Goal: Transaction & Acquisition: Subscribe to service/newsletter

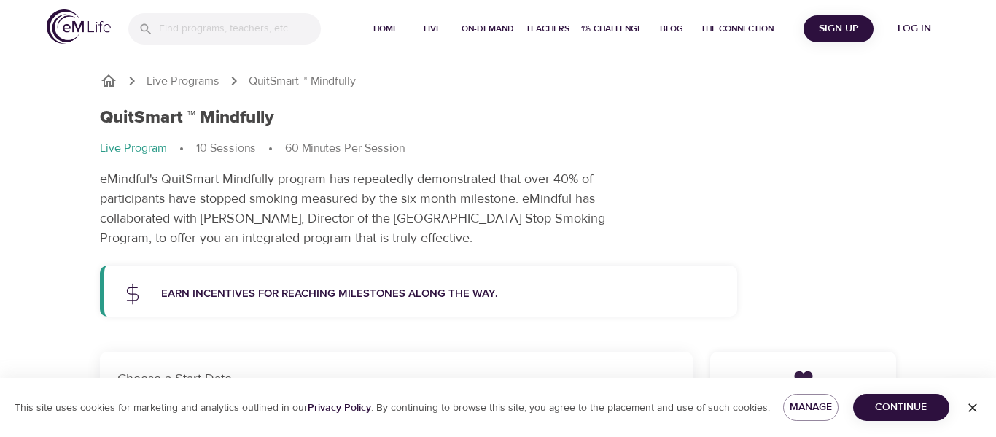
click at [966, 403] on icon "button" at bounding box center [972, 407] width 15 height 15
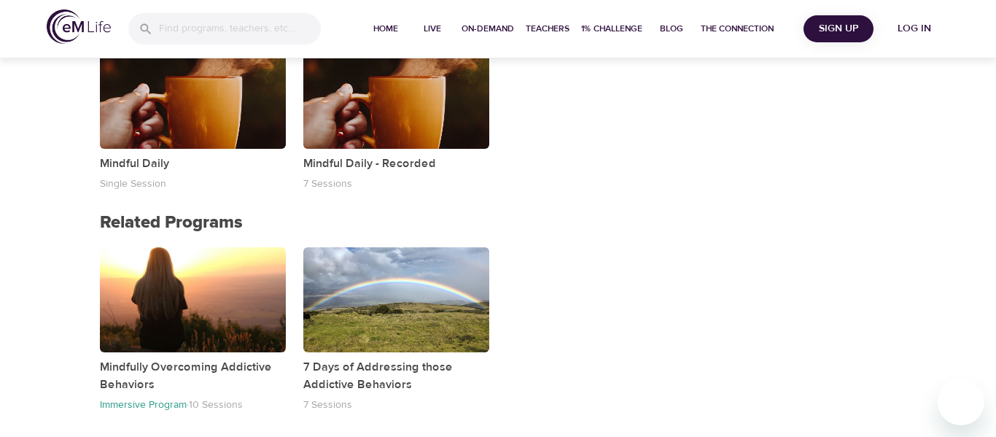
scroll to position [1334, 0]
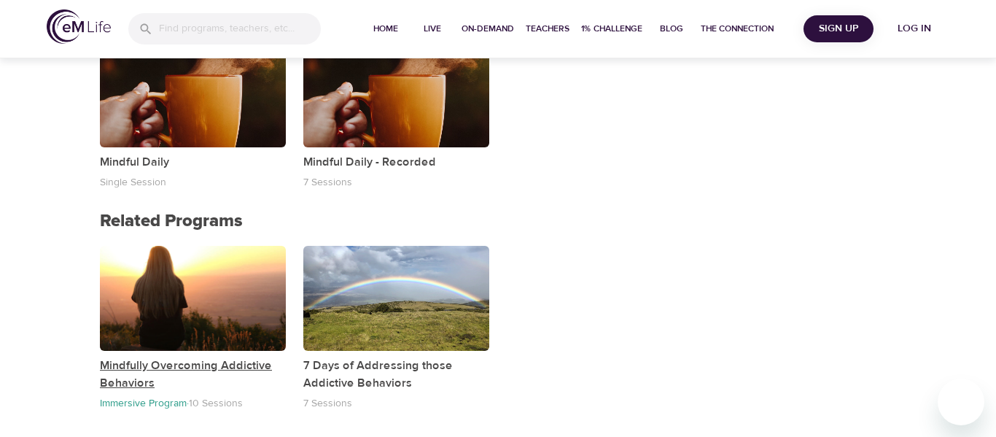
click at [214, 366] on p "Mindfully Overcoming Addictive Behaviors" at bounding box center [193, 373] width 186 height 35
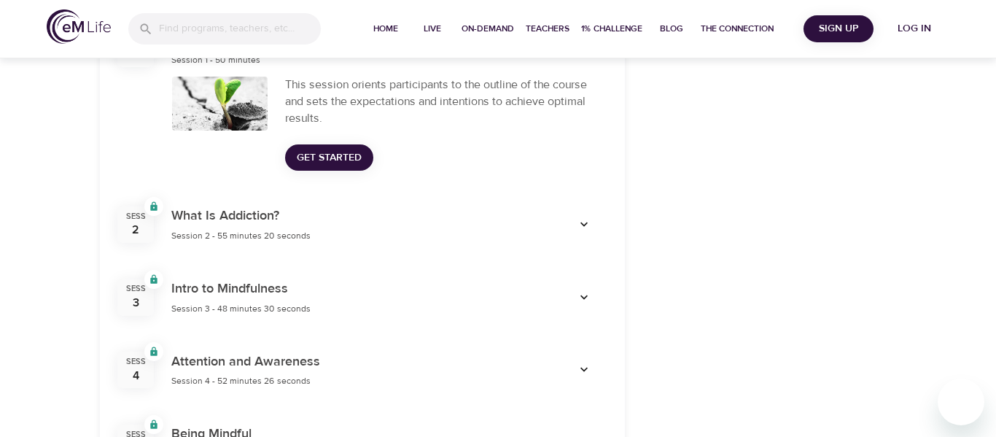
scroll to position [606, 0]
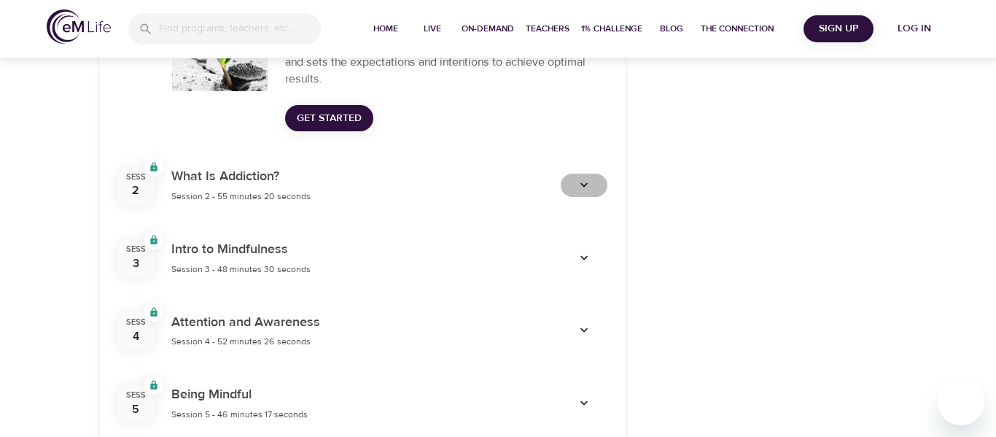
click at [571, 192] on button "button" at bounding box center [583, 184] width 47 height 23
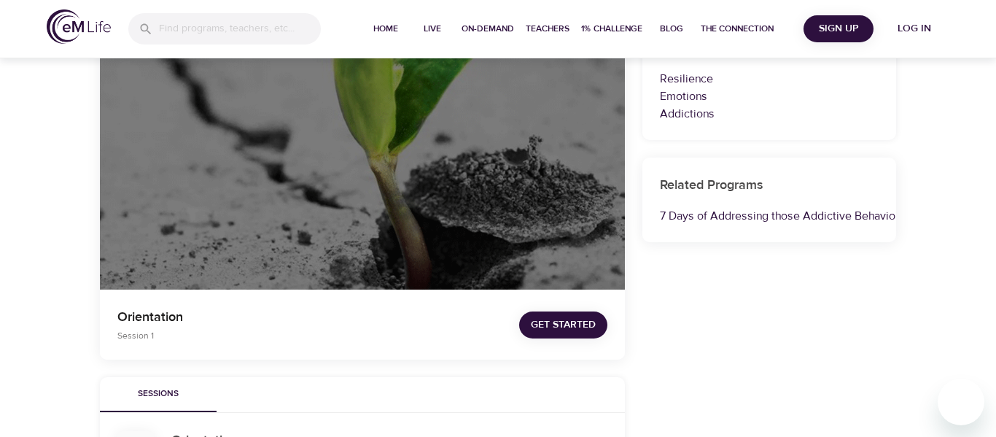
scroll to position [0, 0]
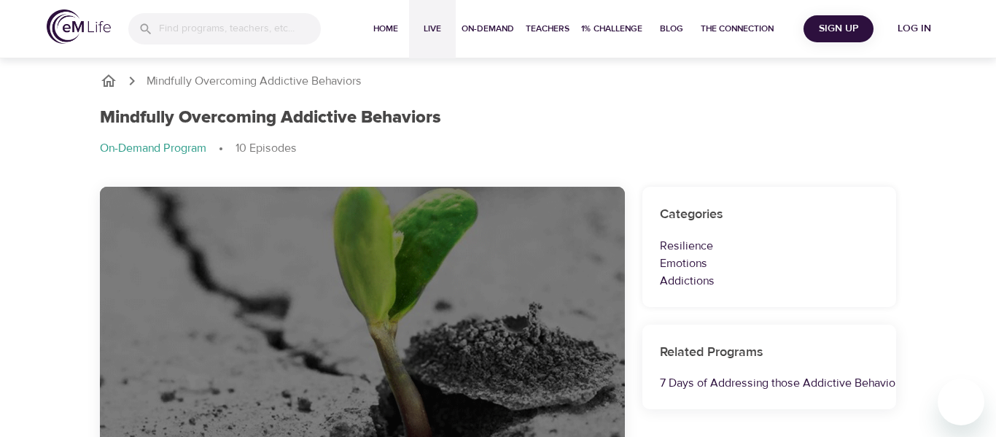
click at [423, 39] on button "Live" at bounding box center [432, 29] width 47 height 58
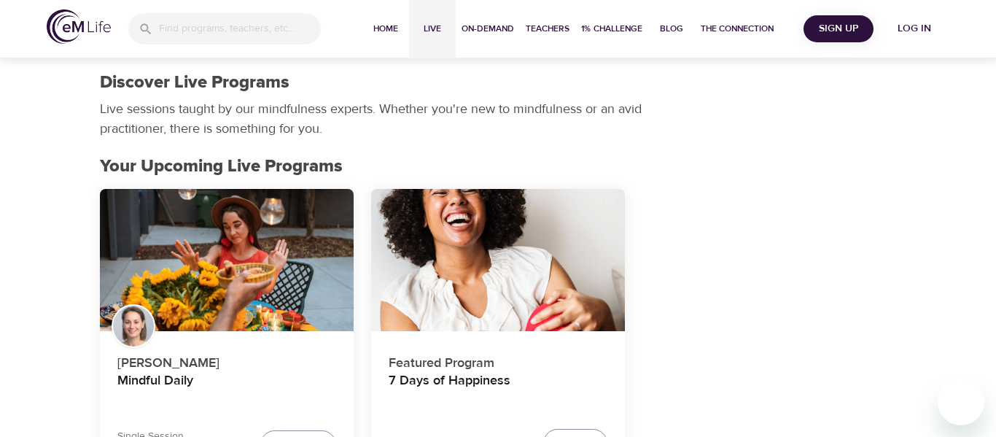
drag, startPoint x: 982, startPoint y: 63, endPoint x: 981, endPoint y: 74, distance: 11.0
click at [981, 74] on div at bounding box center [988, 218] width 15 height 437
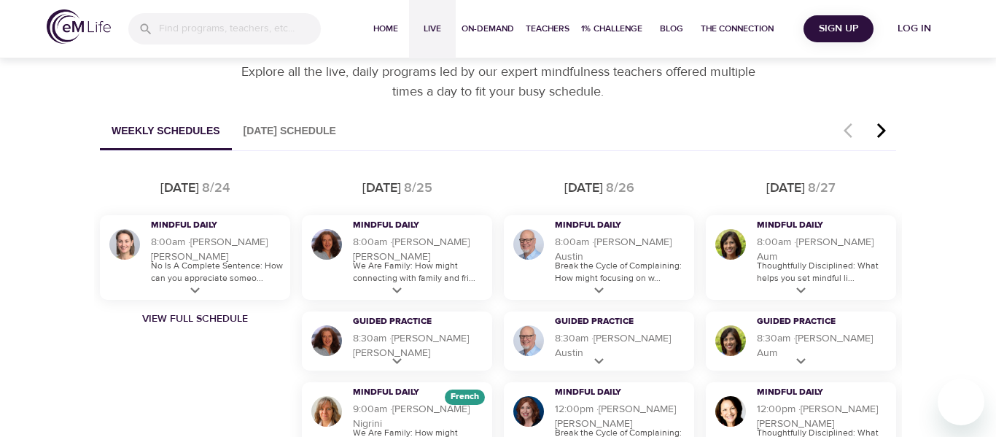
scroll to position [831, 0]
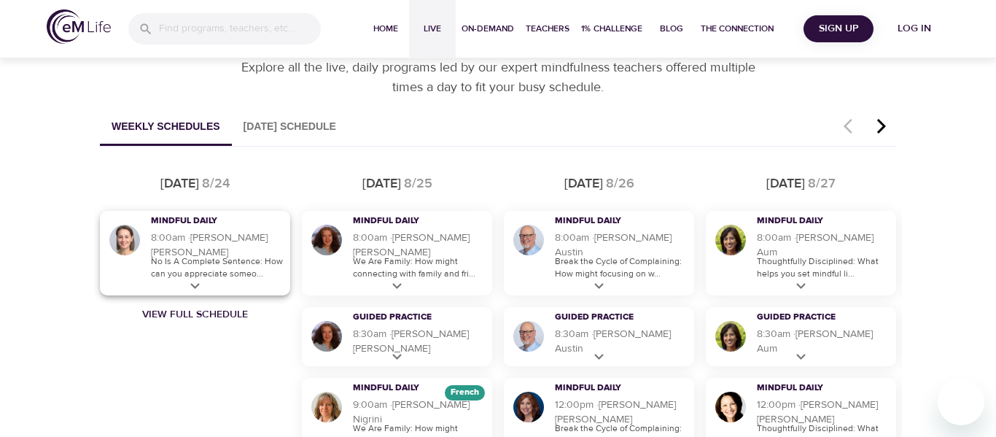
click at [196, 291] on icon at bounding box center [195, 286] width 18 height 18
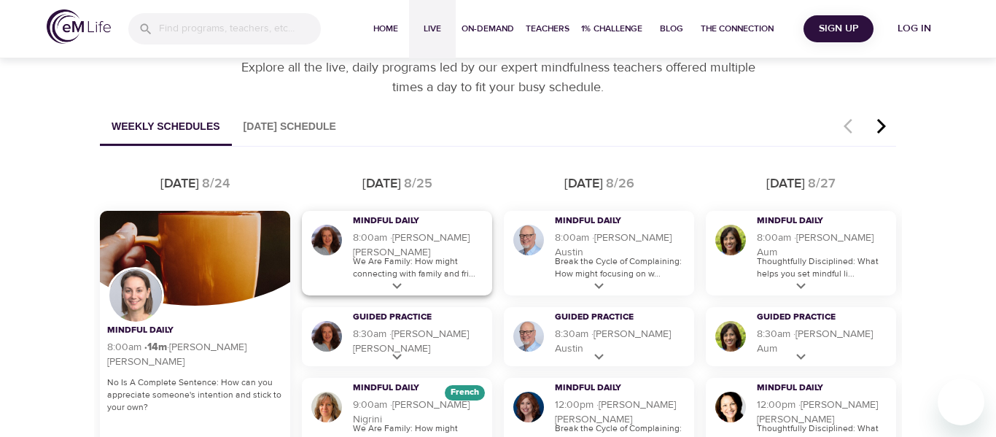
click at [401, 284] on icon at bounding box center [397, 286] width 18 height 18
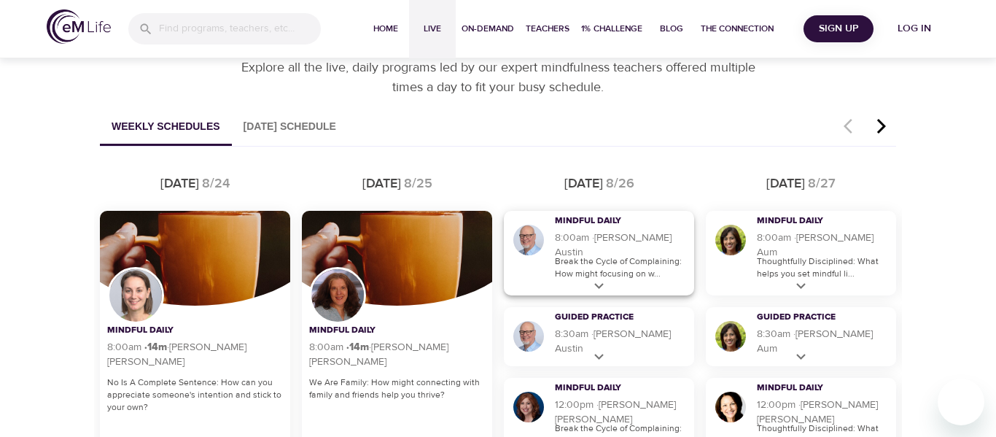
click at [598, 290] on icon at bounding box center [599, 286] width 18 height 18
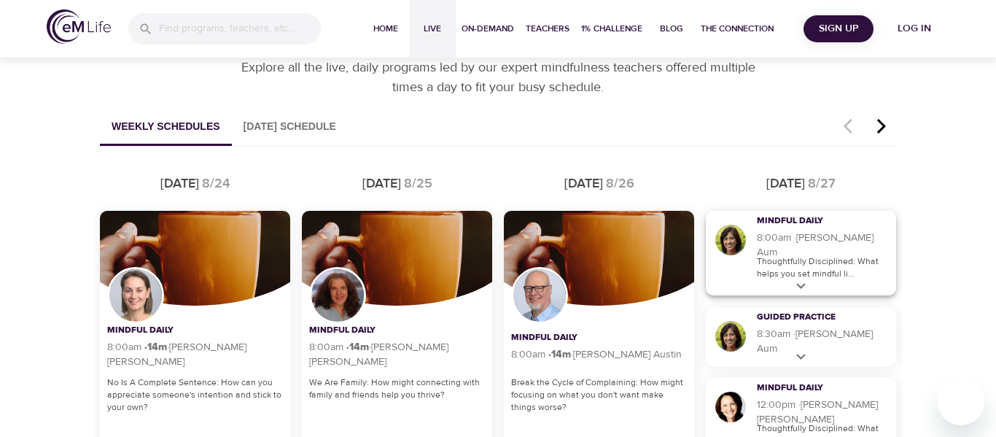
click at [801, 285] on icon at bounding box center [800, 286] width 18 height 18
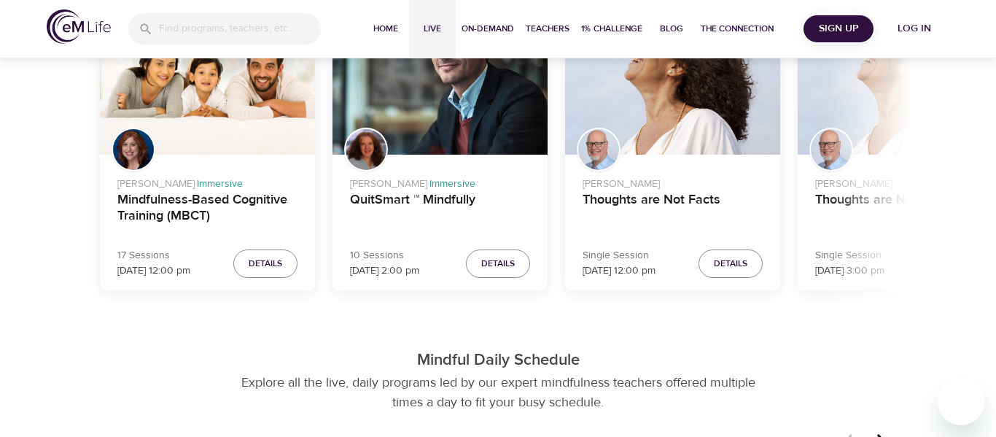
scroll to position [0, 0]
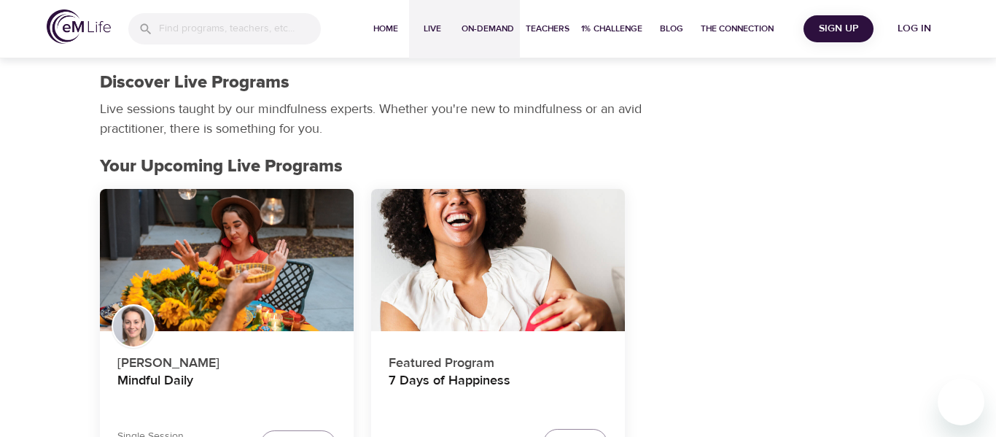
click at [466, 31] on span "On-Demand" at bounding box center [487, 28] width 52 height 15
select select "recent"
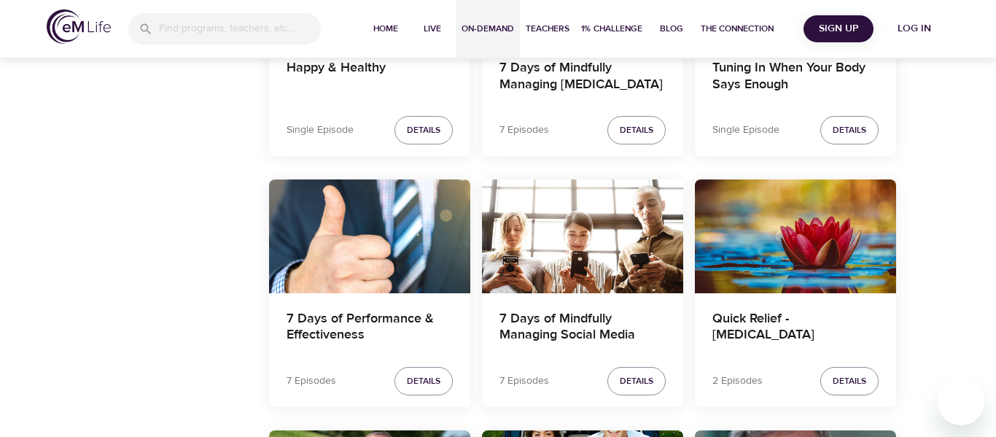
scroll to position [1775, 0]
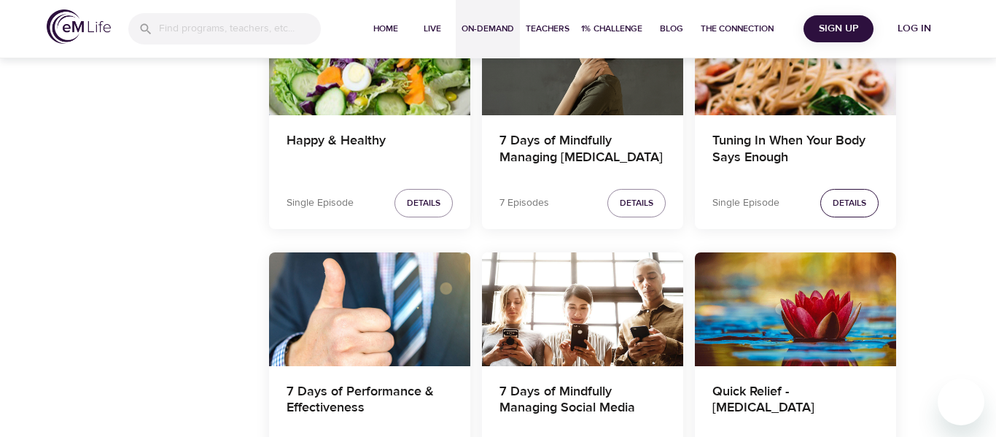
click at [837, 189] on button "Details" at bounding box center [849, 203] width 58 height 28
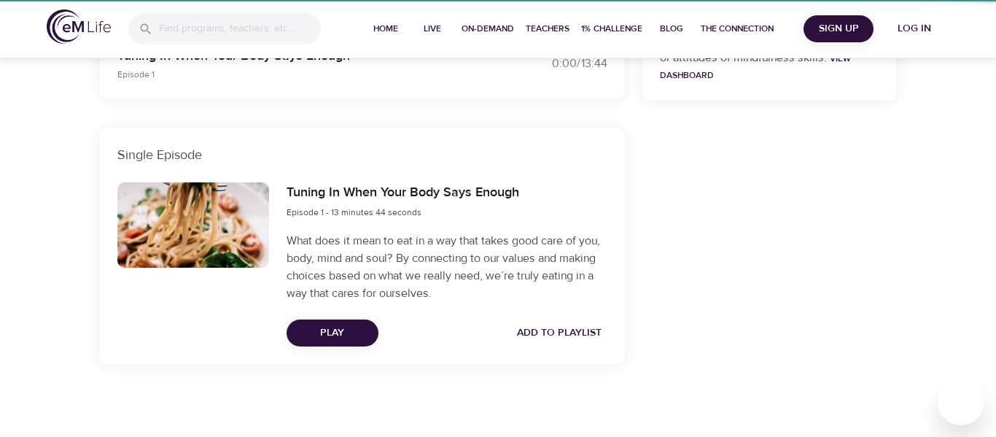
scroll to position [428, 0]
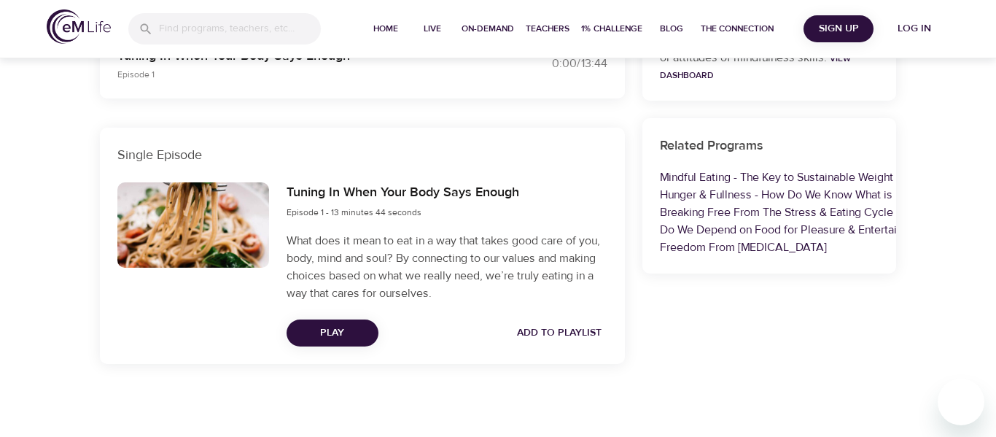
click at [322, 325] on span "Play" at bounding box center [332, 333] width 69 height 18
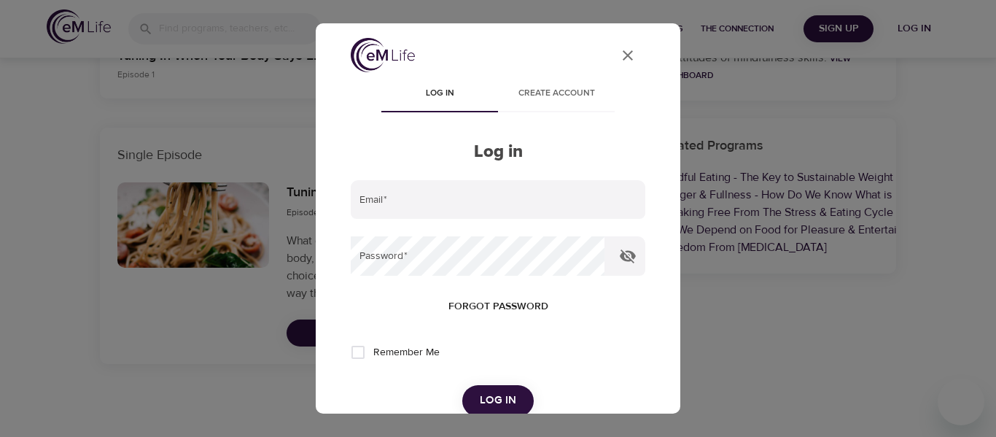
click at [623, 59] on icon "close" at bounding box center [627, 55] width 10 height 10
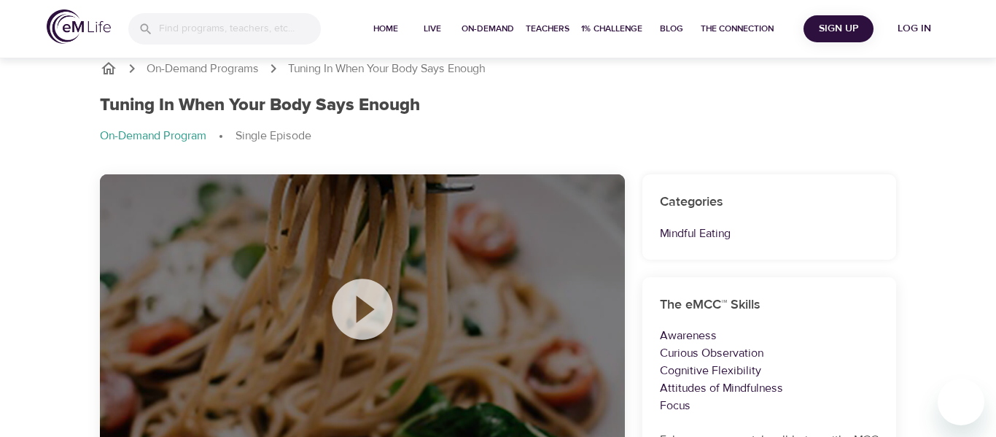
scroll to position [0, 0]
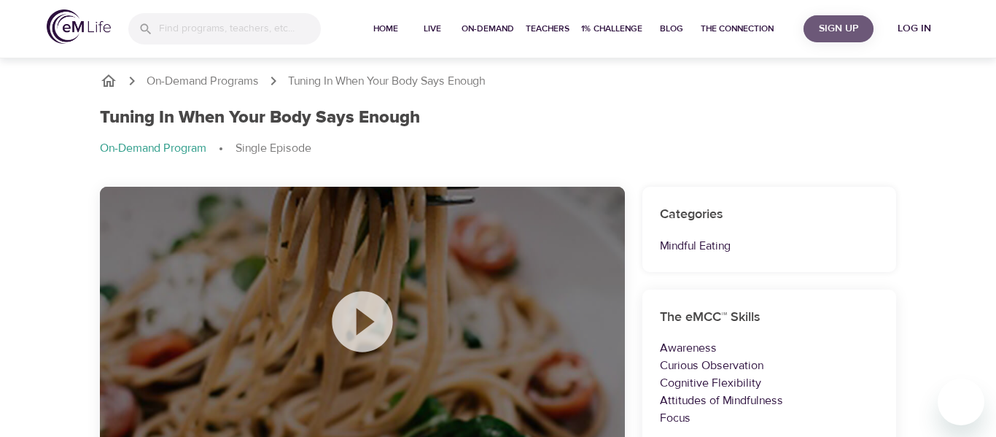
click at [854, 27] on span "Sign Up" at bounding box center [838, 29] width 58 height 18
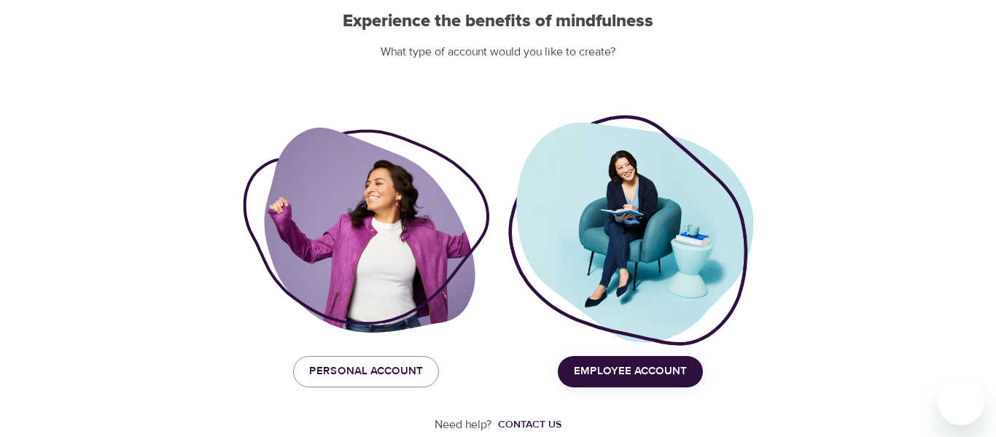
scroll to position [176, 0]
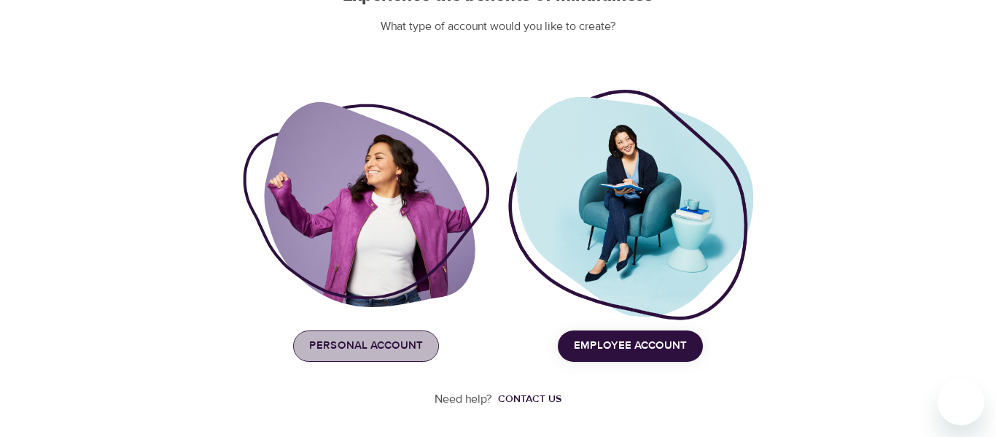
click at [334, 351] on span "Personal Account" at bounding box center [366, 345] width 114 height 19
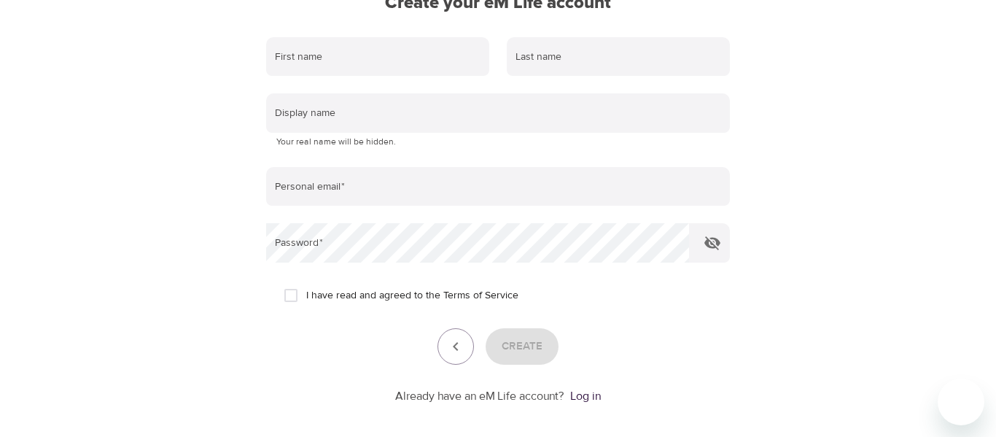
scroll to position [0, 0]
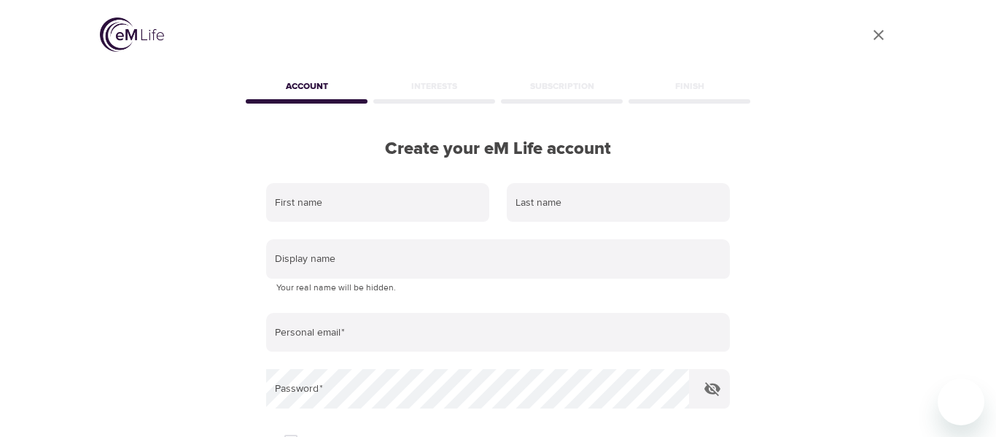
click at [139, 26] on img at bounding box center [132, 34] width 64 height 34
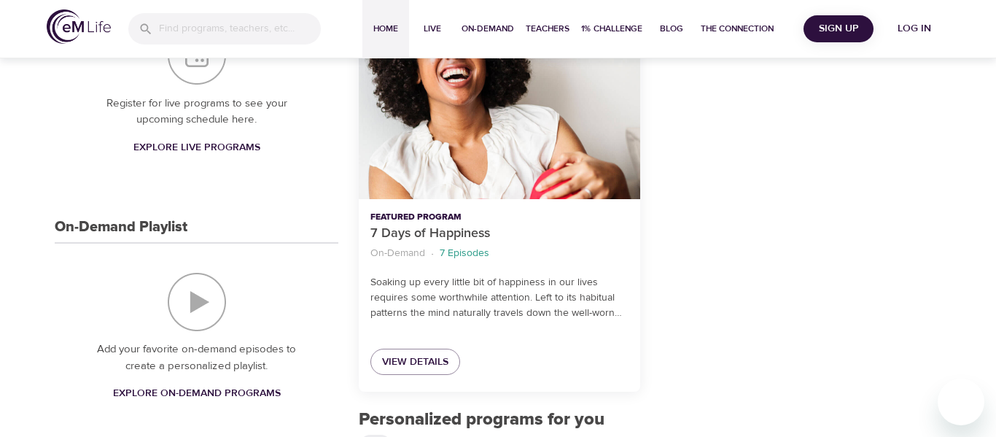
scroll to position [262, 0]
